Goal: Task Accomplishment & Management: Manage account settings

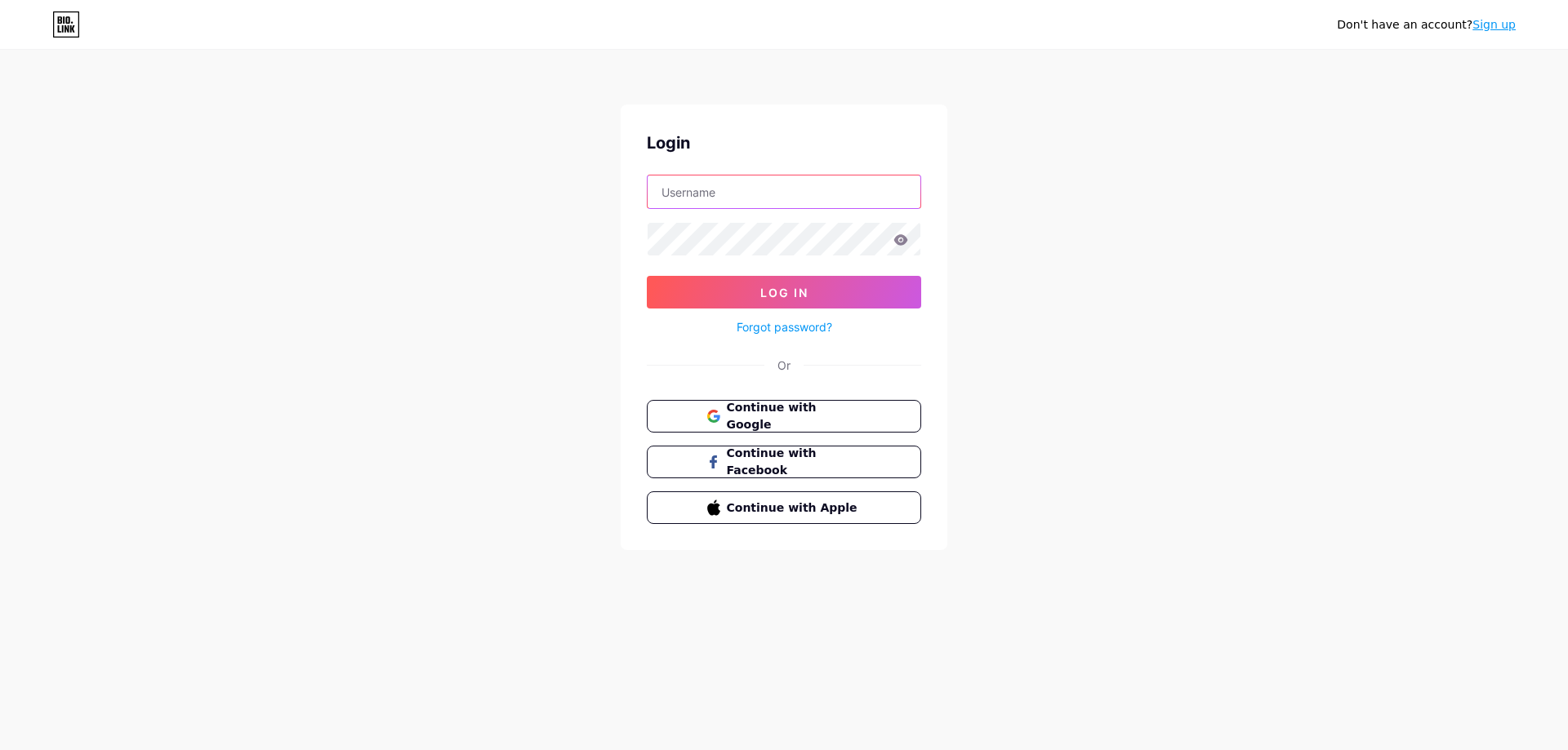
type input "Sbn.robinsoncuellar"
click at [846, 206] on input "Sbn.robinsoncuellar" at bounding box center [784, 191] width 273 height 32
drag, startPoint x: 847, startPoint y: 193, endPoint x: 492, endPoint y: 159, distance: 356.6
click at [492, 159] on div "Don't have an account? Sign up Login Sbn.robinsoncuellar Log In Forgot password…" at bounding box center [784, 301] width 1568 height 603
type input "ChcGroup.Col@gmail.com"
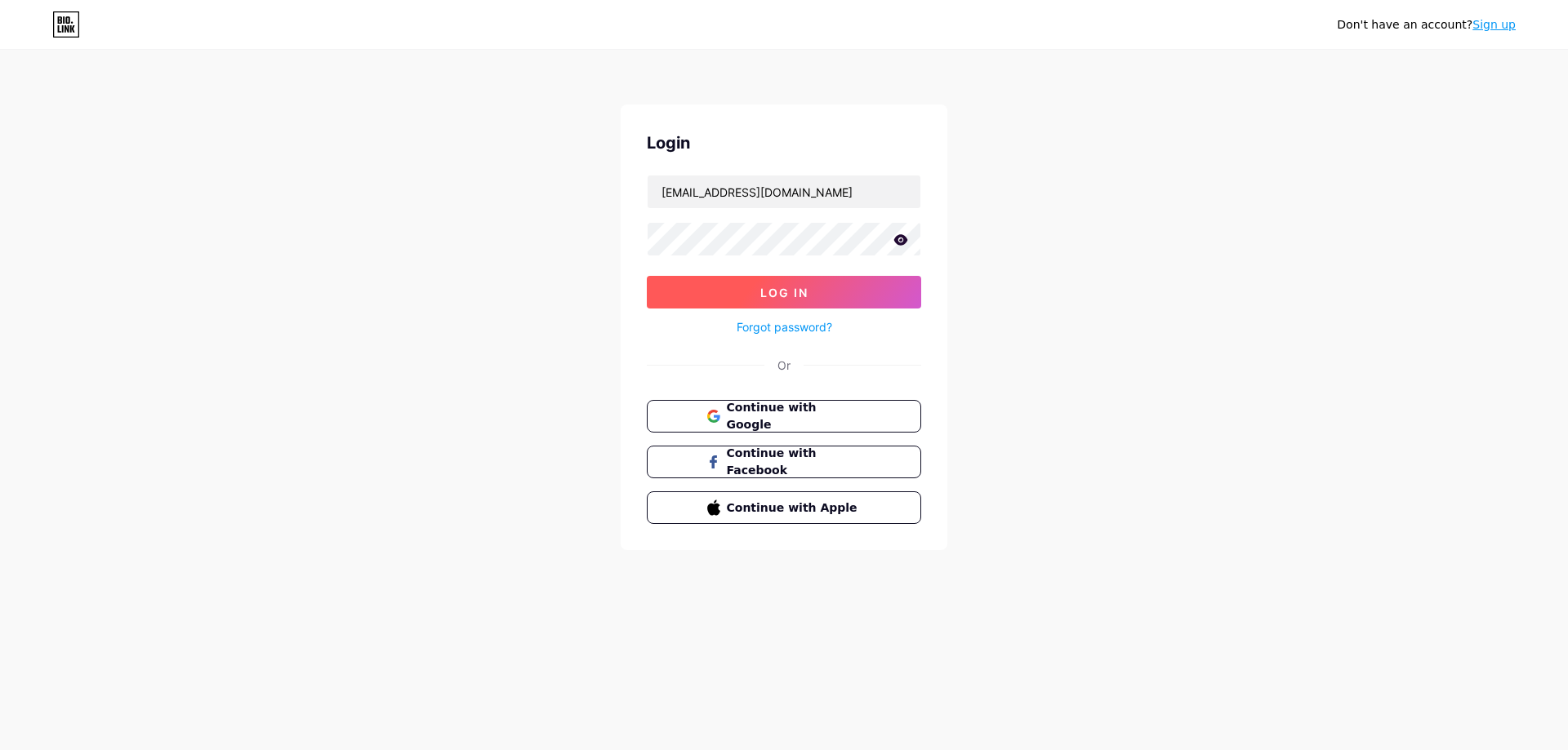
click at [818, 294] on button "Log In" at bounding box center [784, 291] width 275 height 32
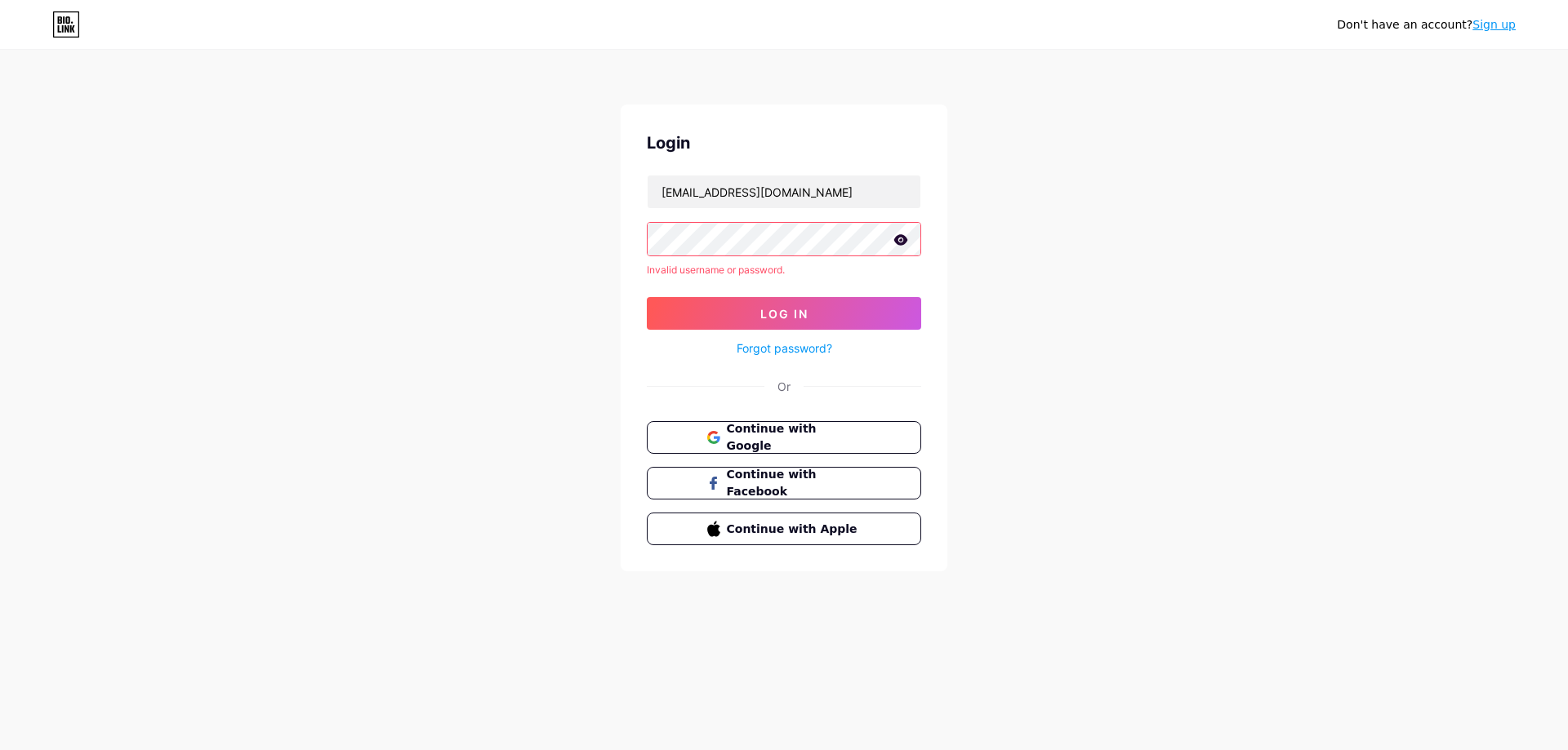
click at [900, 238] on icon at bounding box center [901, 239] width 14 height 11
click at [478, 238] on div "Don't have an account? Sign up Login ChcGroup.Col@gmail.com Invalid username or…" at bounding box center [784, 312] width 1568 height 624
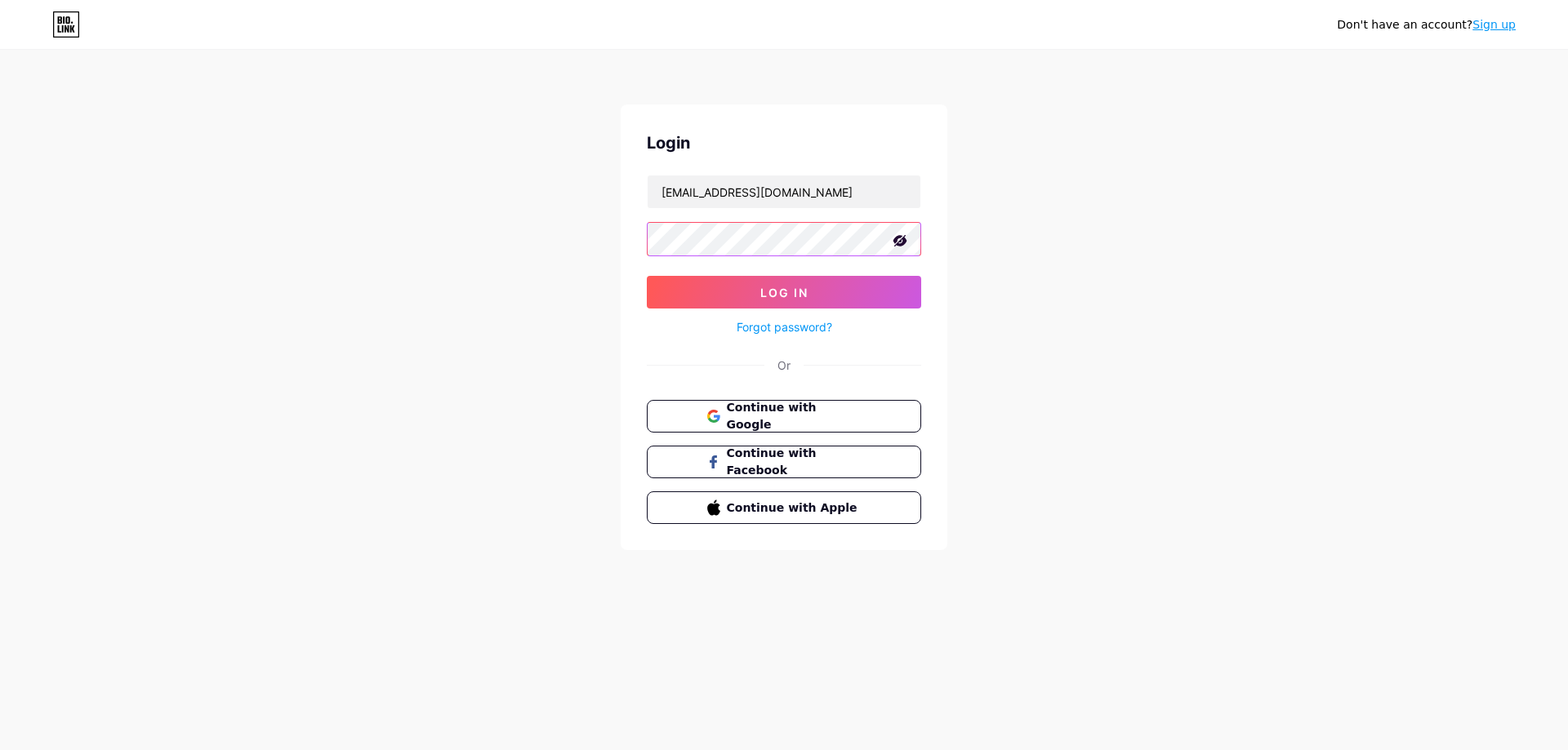
click at [646, 275] on button "Log In" at bounding box center [784, 291] width 275 height 32
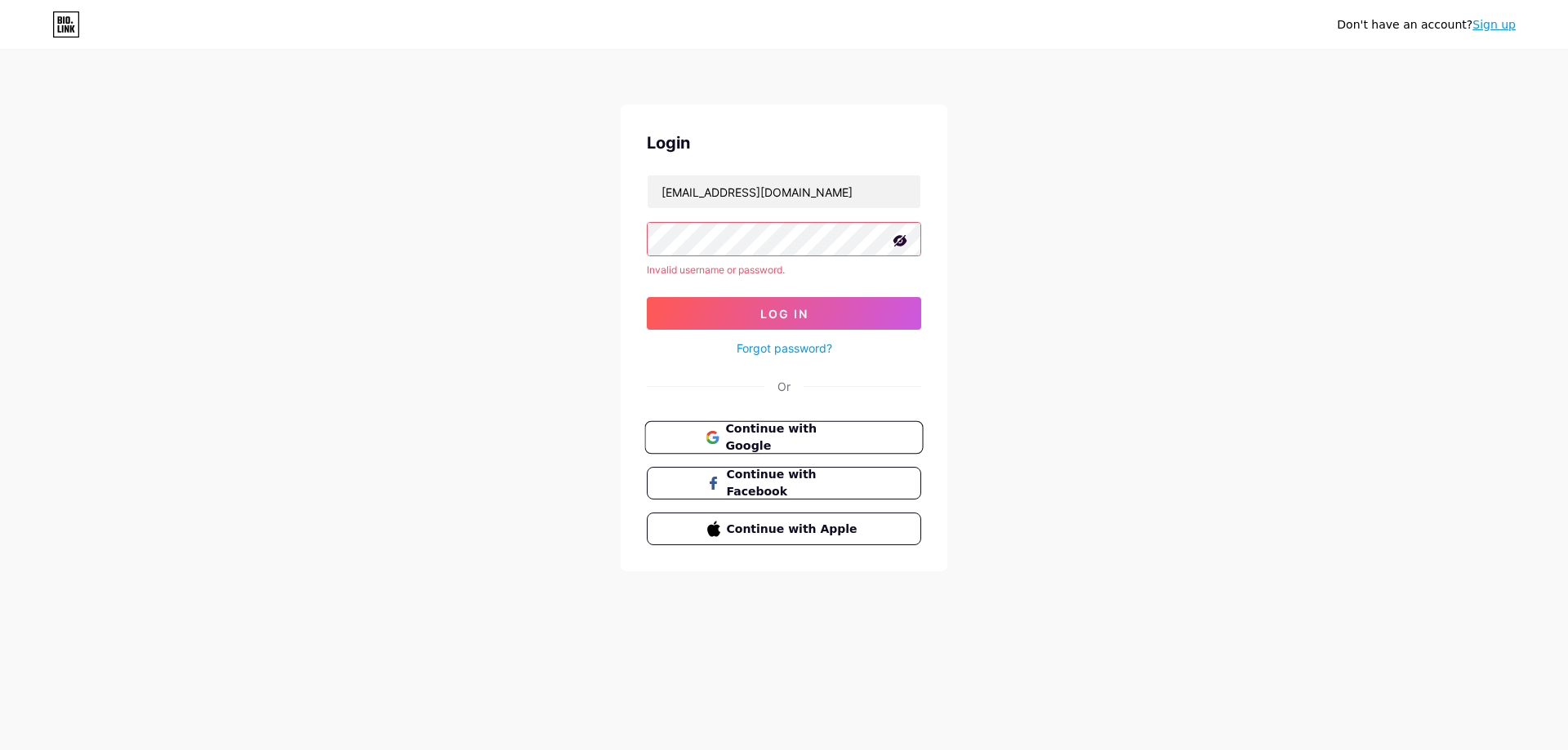
click at [747, 441] on span "Continue with Google" at bounding box center [792, 438] width 136 height 35
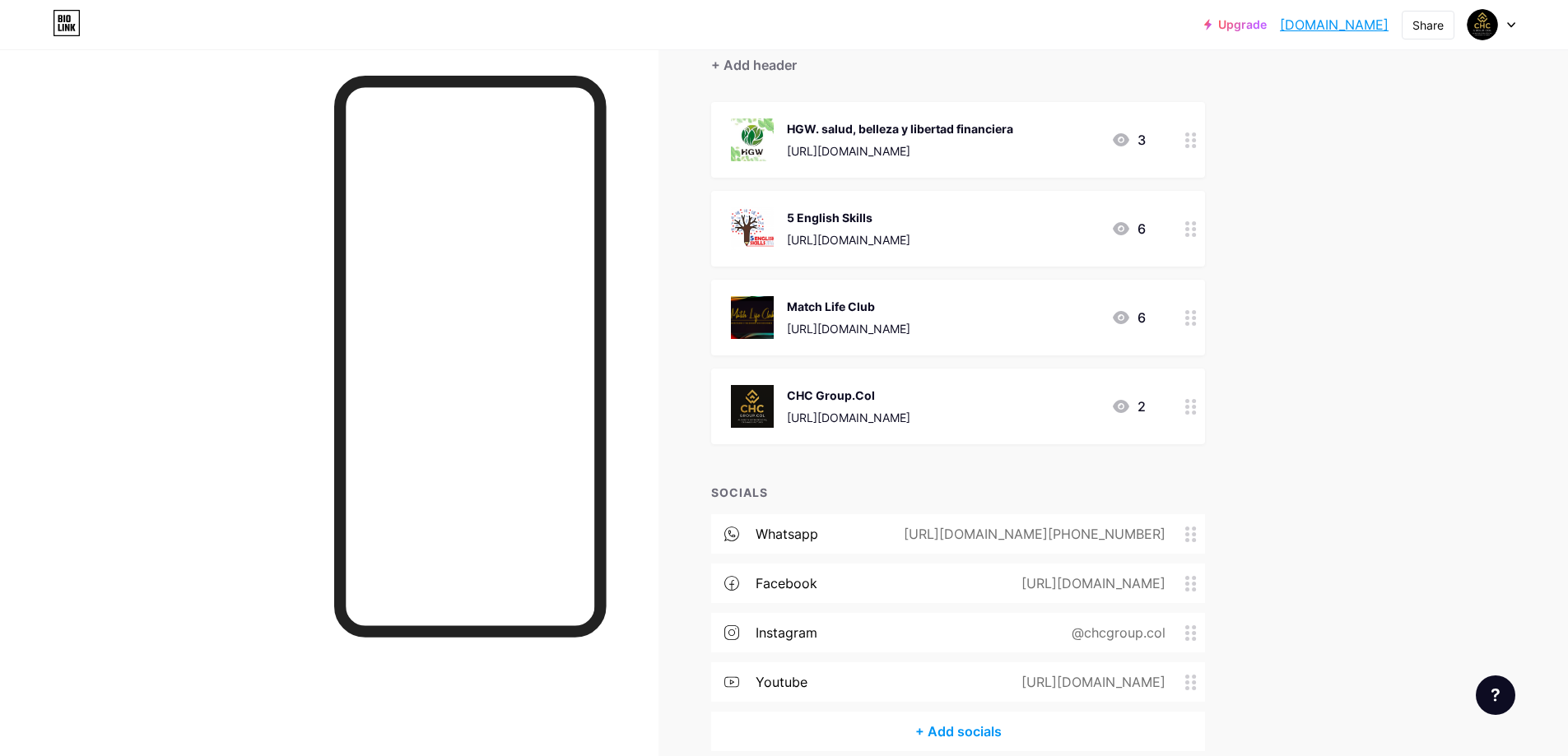
scroll to position [233, 0]
